Goal: Information Seeking & Learning: Learn about a topic

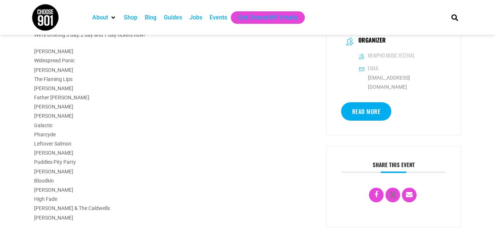
scroll to position [177, 0]
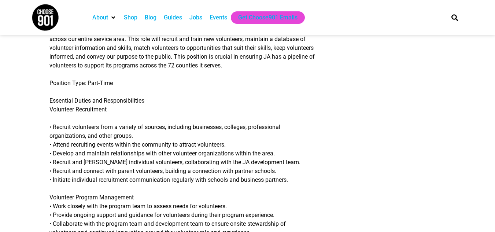
scroll to position [193, 0]
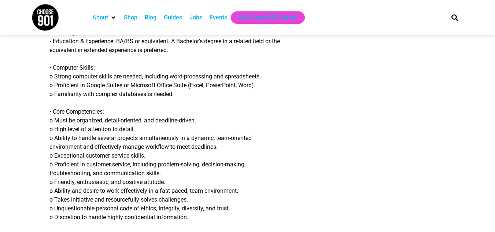
scroll to position [544, 0]
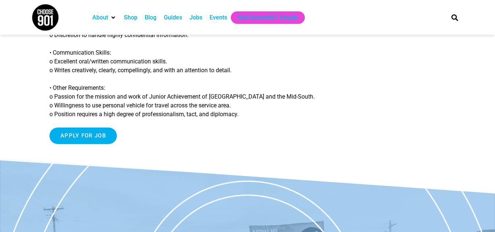
scroll to position [728, 0]
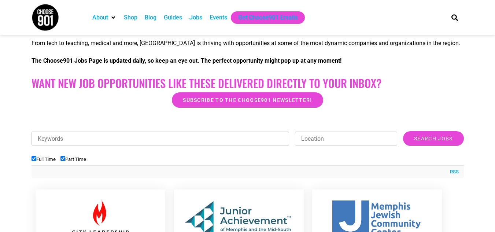
scroll to position [152, 0]
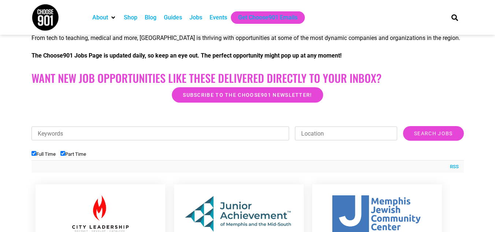
click at [60, 213] on div at bounding box center [101, 213] width 108 height 37
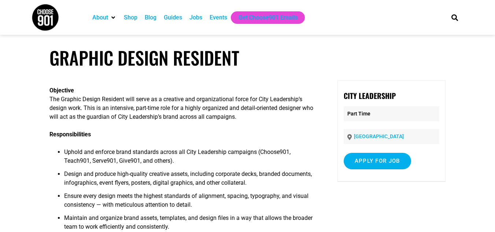
click at [5, 1] on section "About Contact Us Donate Shop Blog Guides Jobs Events Get Choose901 Emails Search" at bounding box center [247, 17] width 495 height 35
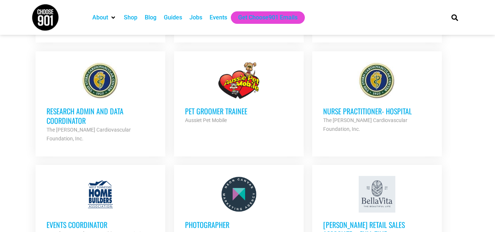
scroll to position [703, 0]
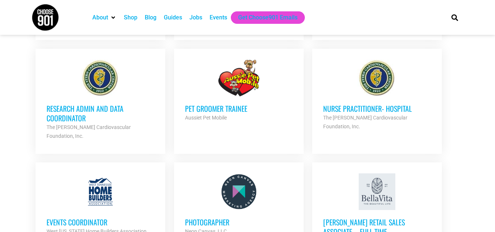
click at [234, 88] on div at bounding box center [239, 78] width 108 height 37
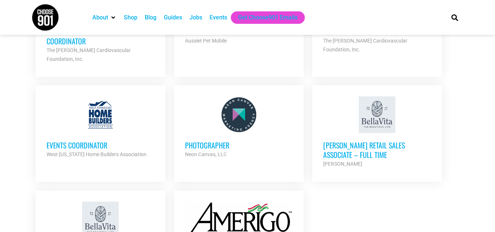
scroll to position [783, 0]
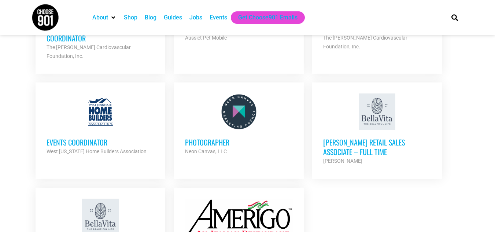
click at [96, 118] on div at bounding box center [101, 111] width 108 height 37
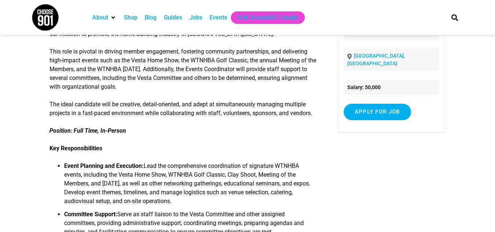
scroll to position [93, 0]
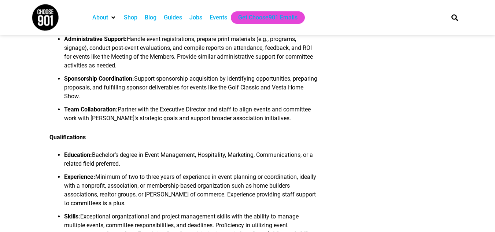
scroll to position [424, 0]
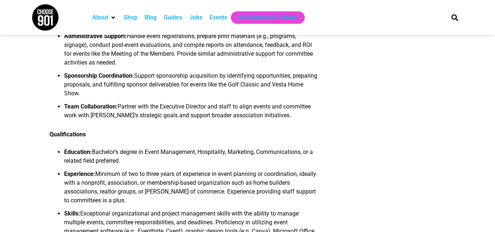
click at [22, 145] on article "Events Coordinator Position Overview The West Tennessee Home Builders Associati…" at bounding box center [247, 56] width 495 height 867
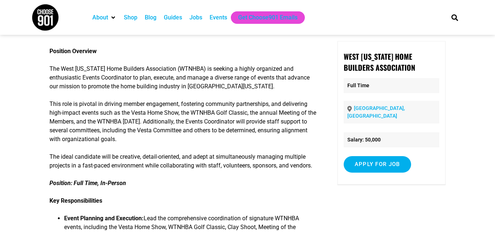
scroll to position [33, 0]
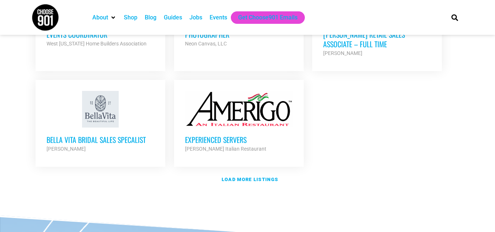
scroll to position [902, 0]
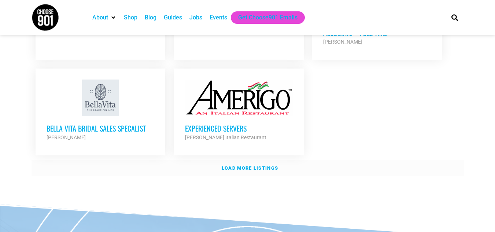
click at [223, 161] on link "Load more listings" at bounding box center [248, 168] width 432 height 17
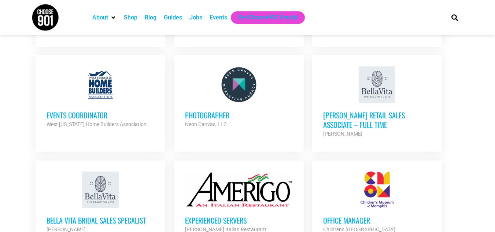
scroll to position [809, 0]
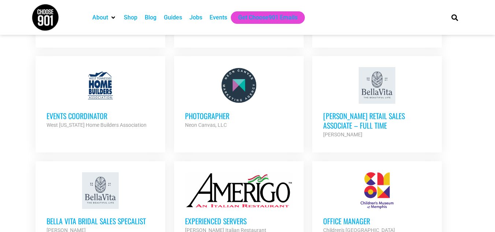
click at [22, 143] on section "Looking to make career moves in [GEOGRAPHIC_DATA]? From tech to teaching, medic…" at bounding box center [247, 167] width 495 height 1633
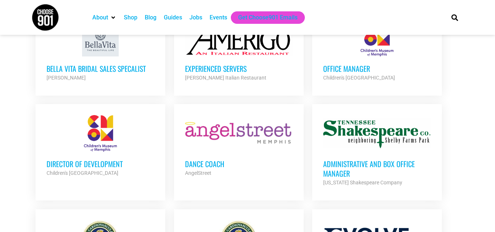
scroll to position [985, 0]
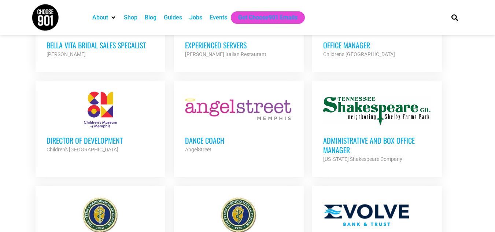
click at [232, 96] on div at bounding box center [239, 110] width 108 height 37
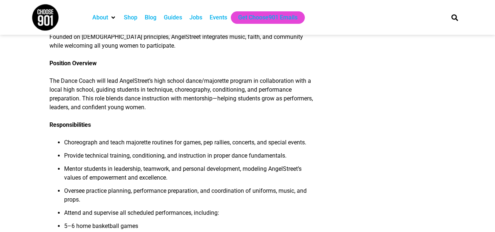
scroll to position [178, 0]
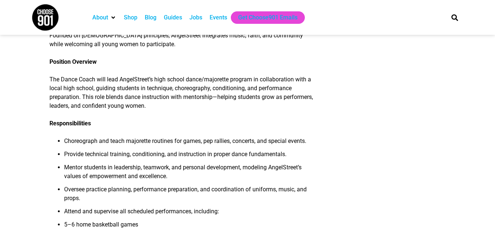
click at [13, 104] on article "Dance Coach DANCE COACH JOB DESCRIPTION Part Time Compensation: $250–$325 per w…" at bounding box center [247, 223] width 495 height 708
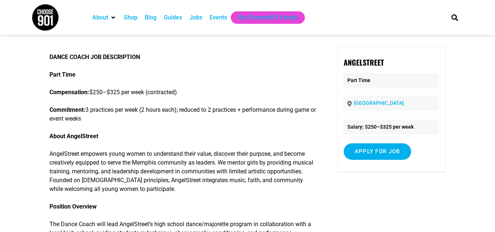
scroll to position [0, 0]
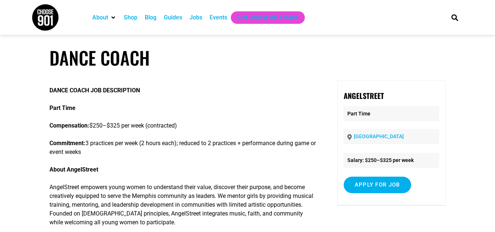
click at [234, 191] on p "AngelStreet empowers young women to understand their value, discover their purp…" at bounding box center [183, 205] width 268 height 44
click at [246, 216] on p "AngelStreet empowers young women to understand their value, discover their purp…" at bounding box center [183, 205] width 268 height 44
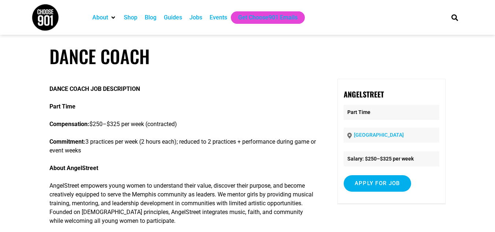
scroll to position [0, 0]
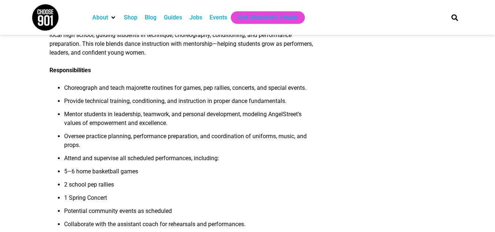
scroll to position [232, 0]
click at [23, 131] on article "Dance Coach DANCE COACH JOB DESCRIPTION Part Time Compensation: $250–$325 per w…" at bounding box center [247, 169] width 495 height 708
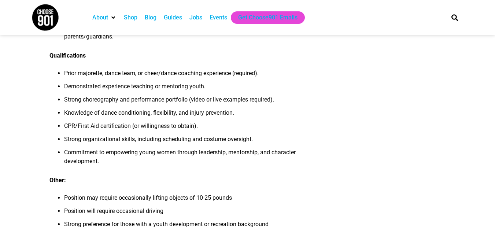
scroll to position [458, 0]
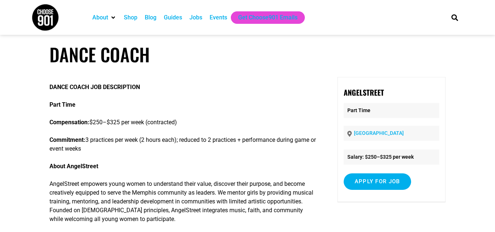
scroll to position [0, 0]
